Goal: Find specific page/section: Find specific page/section

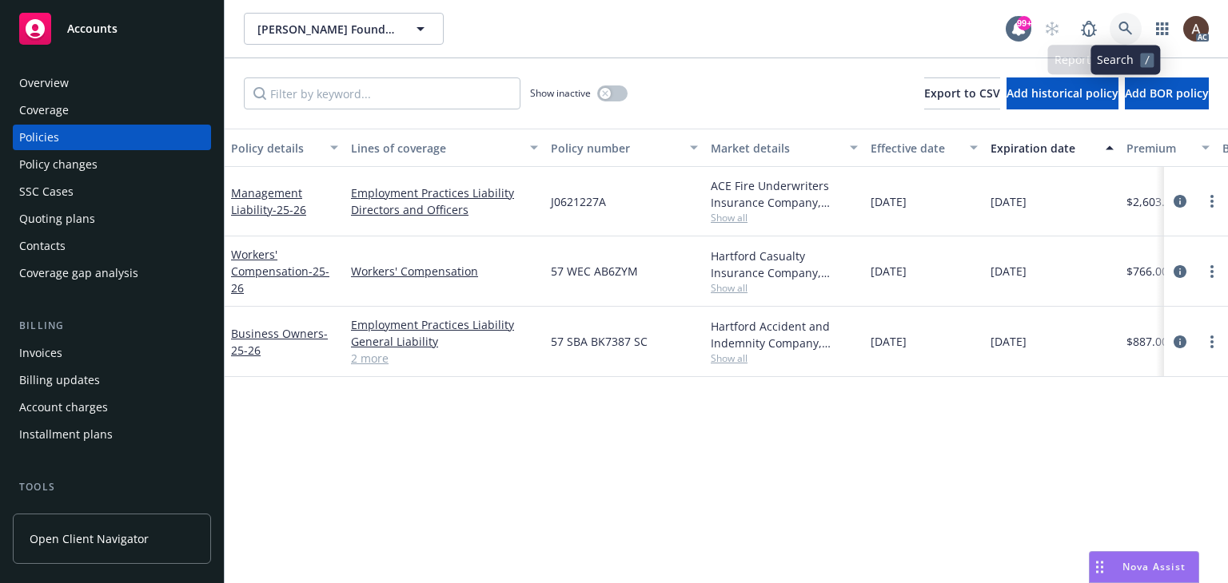
click at [1122, 32] on icon at bounding box center [1125, 29] width 14 height 14
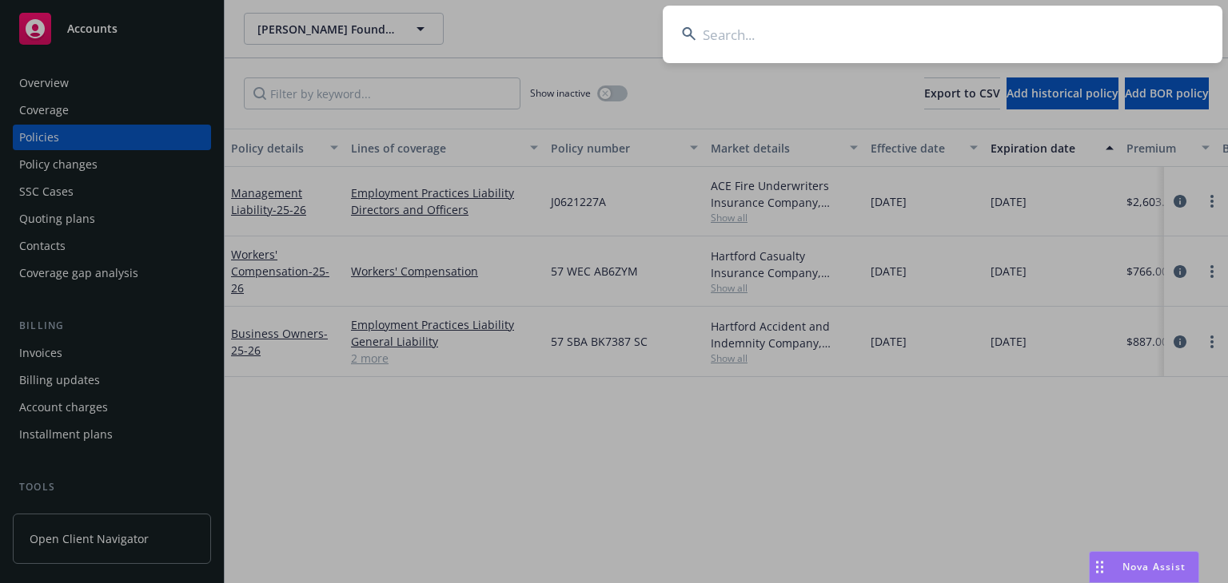
click at [870, 38] on input at bounding box center [942, 35] width 559 height 58
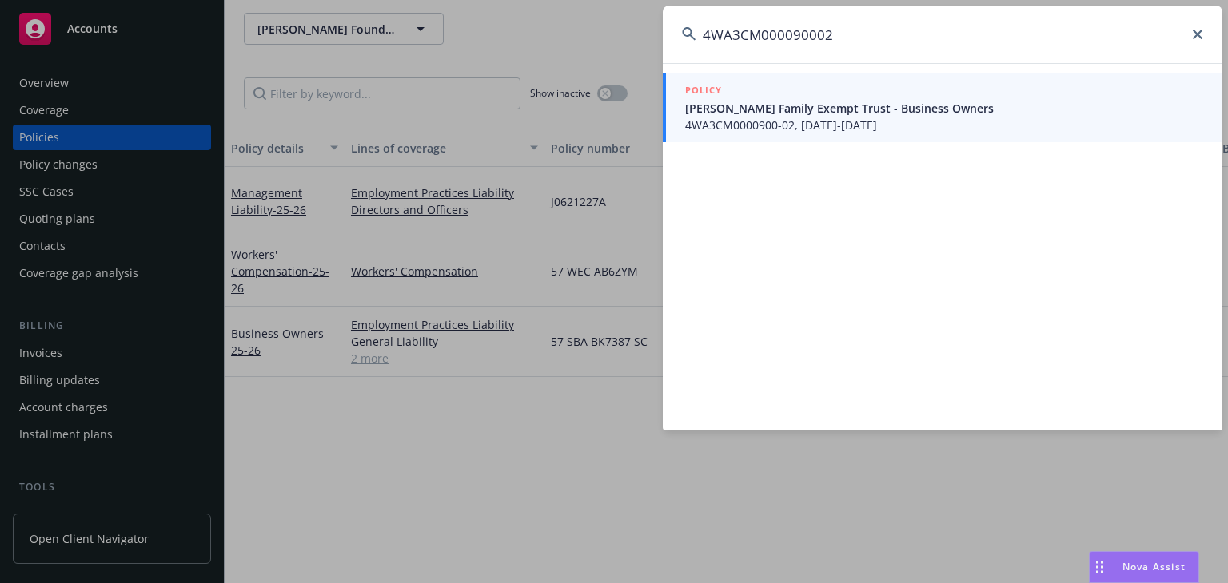
type input "4WA3CM000090002"
click at [838, 100] on span "[PERSON_NAME] Family Exempt Trust - Business Owners" at bounding box center [944, 108] width 518 height 17
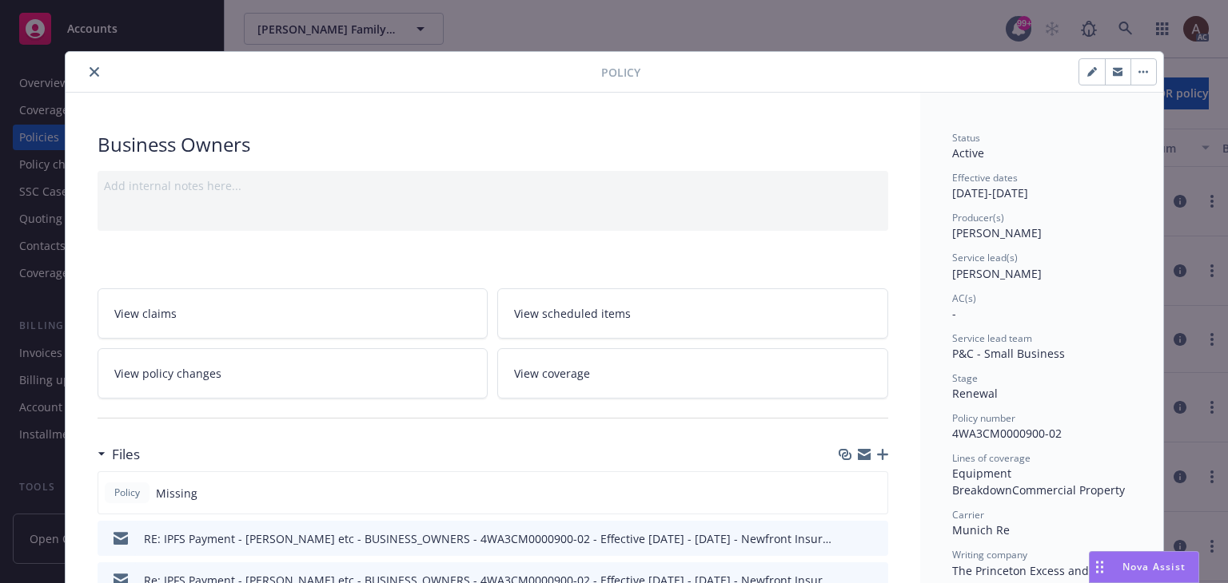
click at [90, 68] on icon "close" at bounding box center [95, 72] width 10 height 10
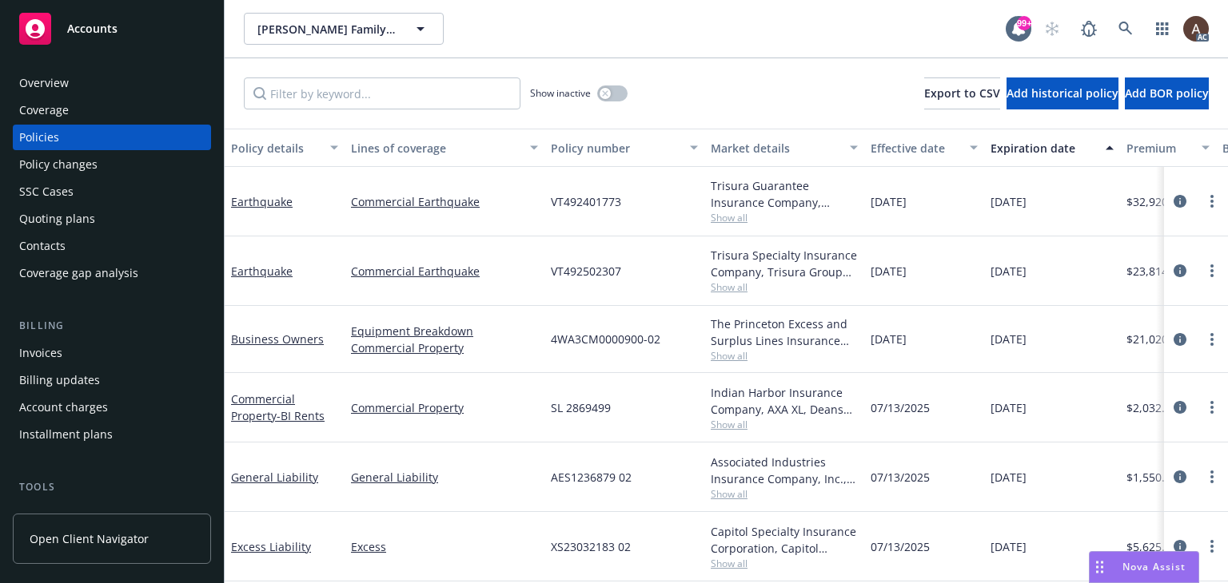
click at [88, 170] on div "Policy changes" at bounding box center [58, 165] width 78 height 26
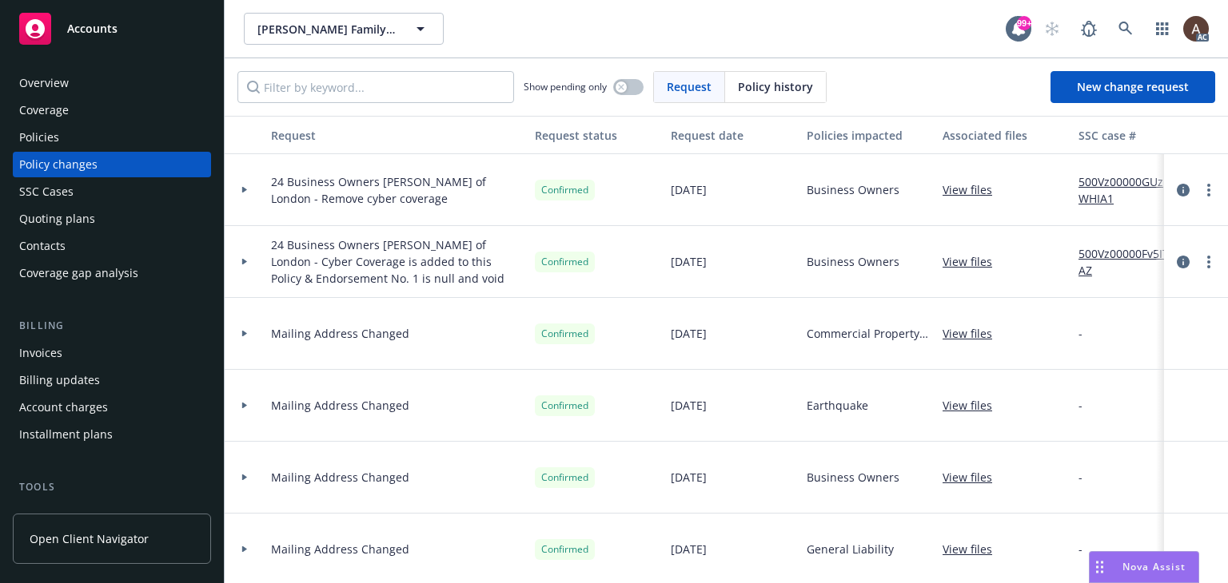
click at [108, 145] on div "Policies" at bounding box center [111, 138] width 185 height 26
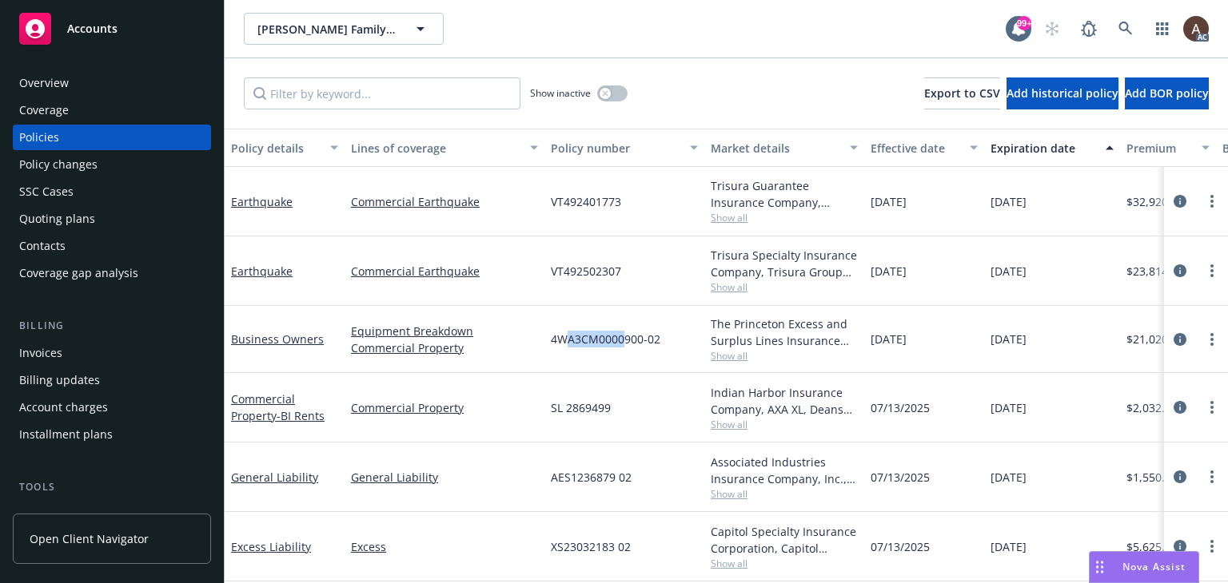
drag, startPoint x: 563, startPoint y: 342, endPoint x: 620, endPoint y: 344, distance: 57.6
click at [620, 344] on span "4WA3CM0000900-02" at bounding box center [605, 339] width 109 height 17
